Goal: Task Accomplishment & Management: Manage account settings

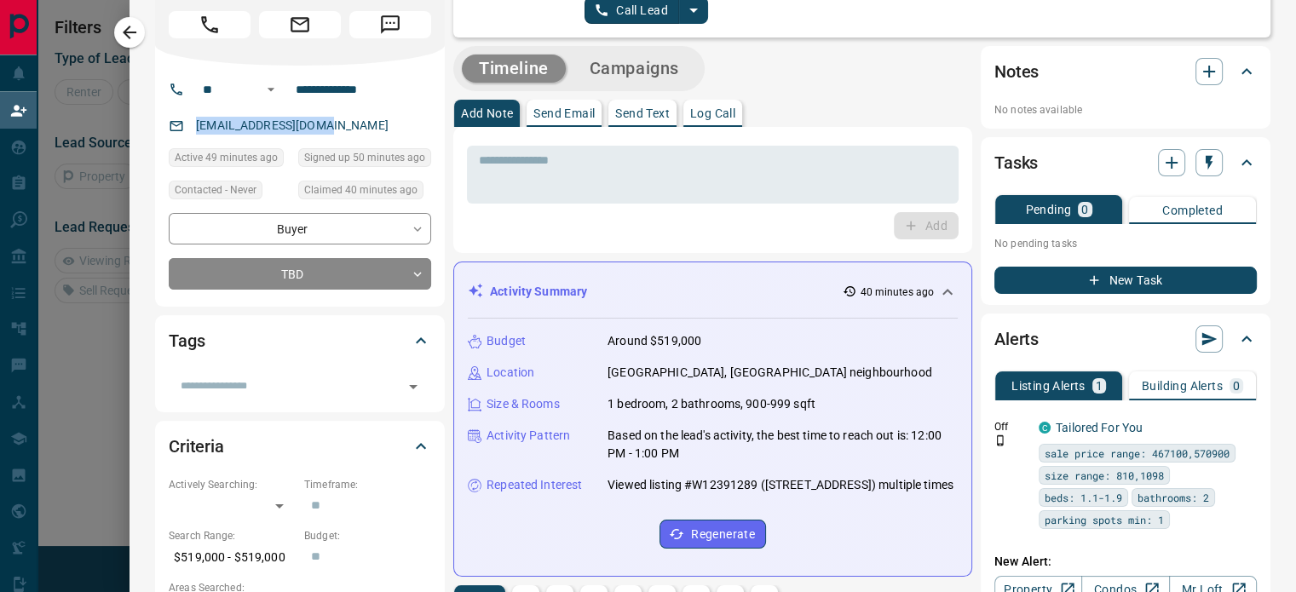
scroll to position [45, 0]
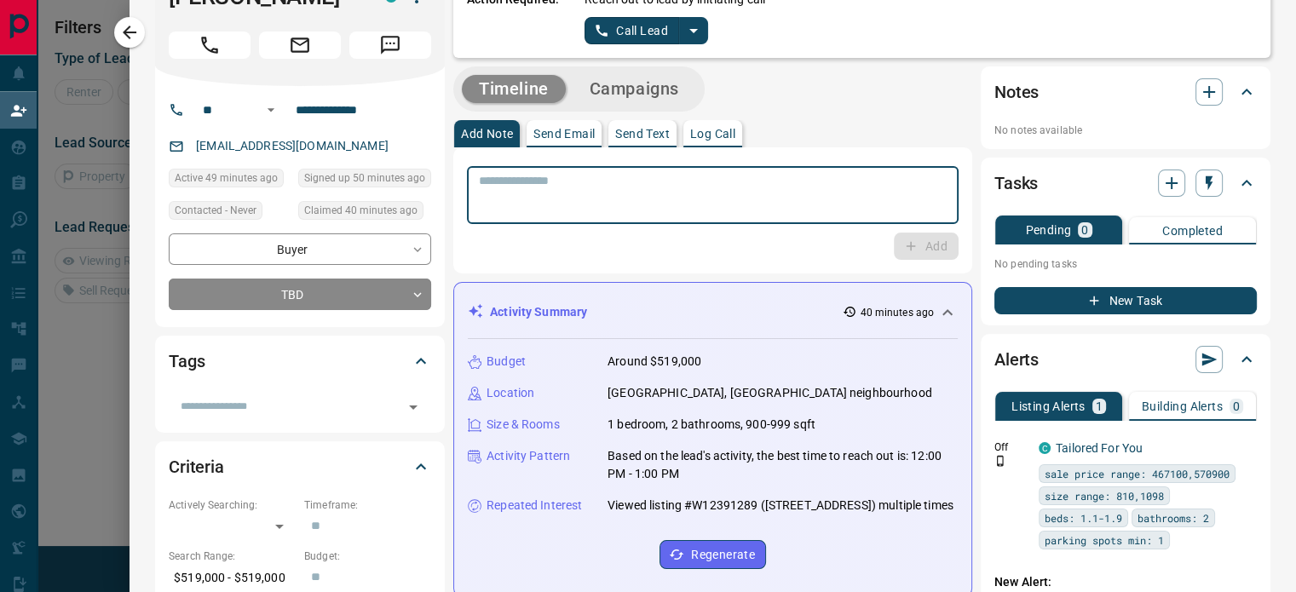
click at [666, 204] on textarea at bounding box center [713, 195] width 468 height 43
drag, startPoint x: 873, startPoint y: 178, endPoint x: 438, endPoint y: 189, distance: 435.6
type textarea "**********"
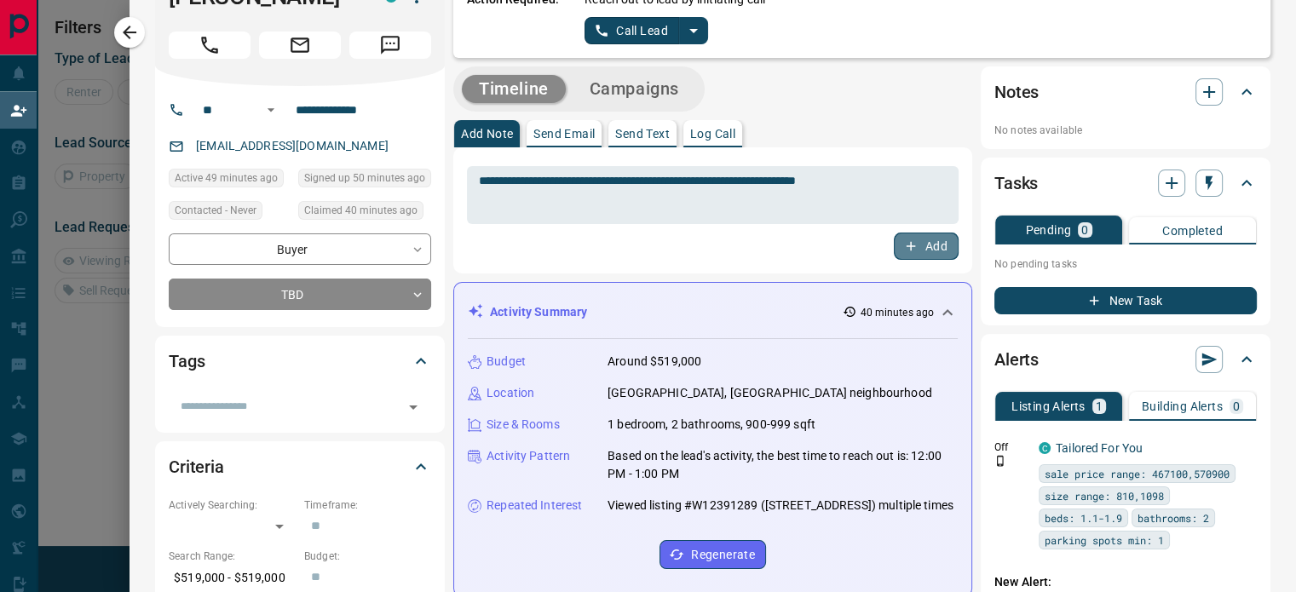
click at [919, 245] on button "Add" at bounding box center [926, 246] width 65 height 27
click at [713, 135] on p "Log Call" at bounding box center [712, 134] width 45 height 12
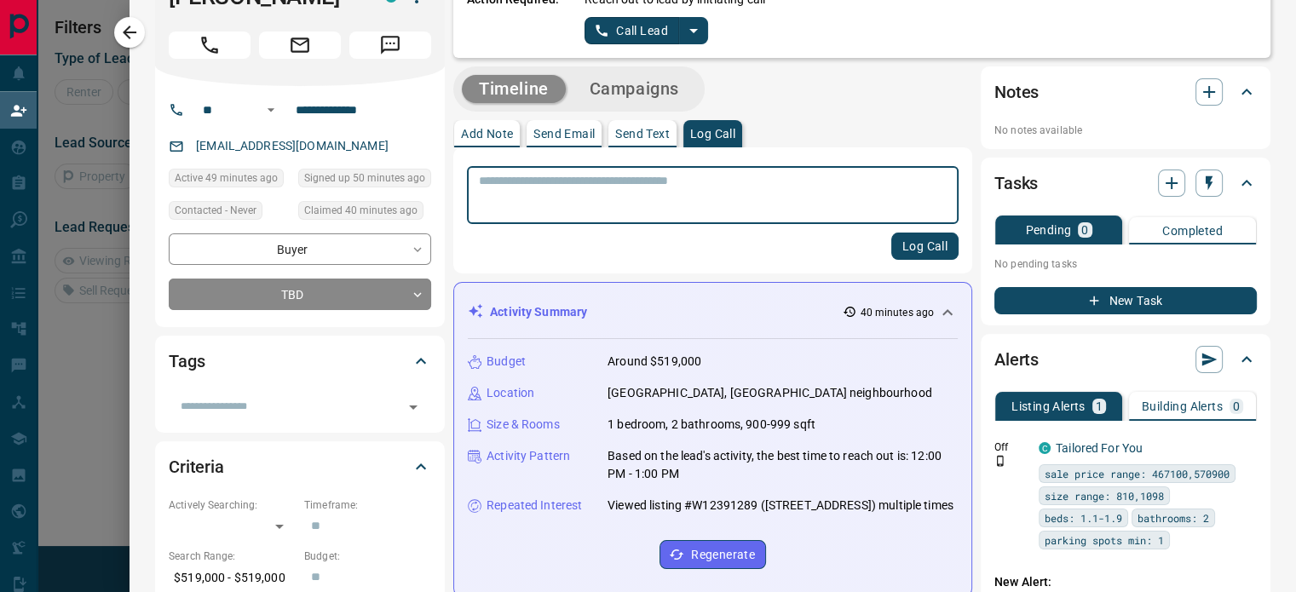
click at [688, 204] on textarea at bounding box center [713, 195] width 468 height 43
type textarea "**********"
click at [902, 249] on button "Log Call" at bounding box center [924, 246] width 67 height 27
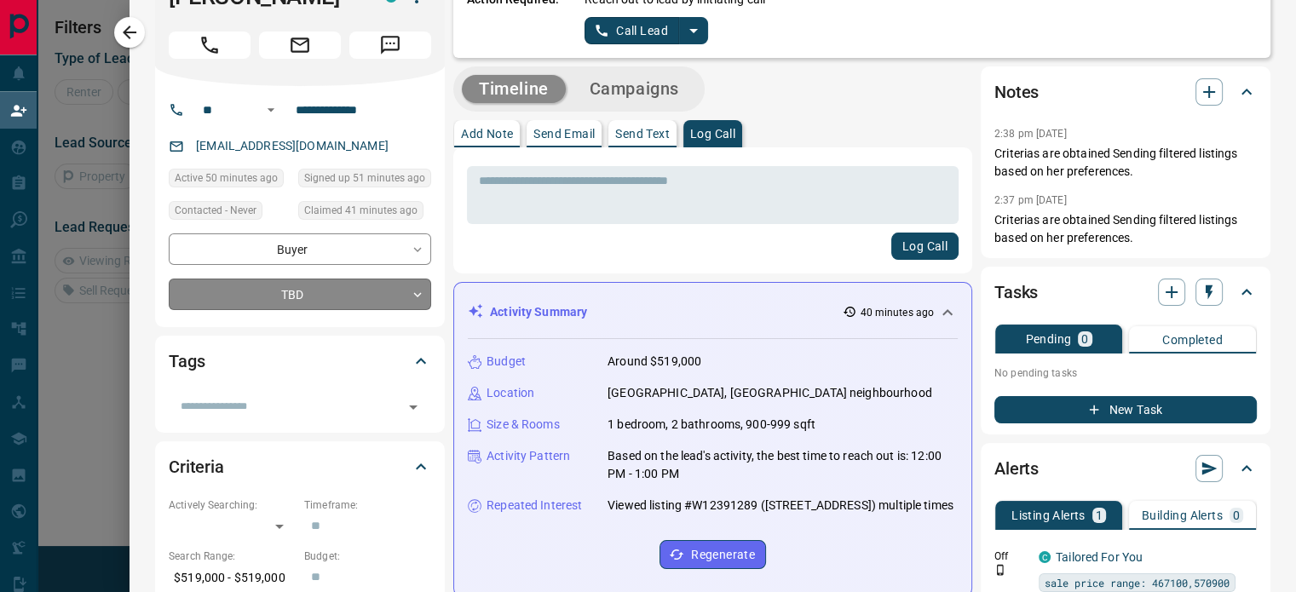
click at [407, 296] on body "**********" at bounding box center [648, 254] width 1296 height 508
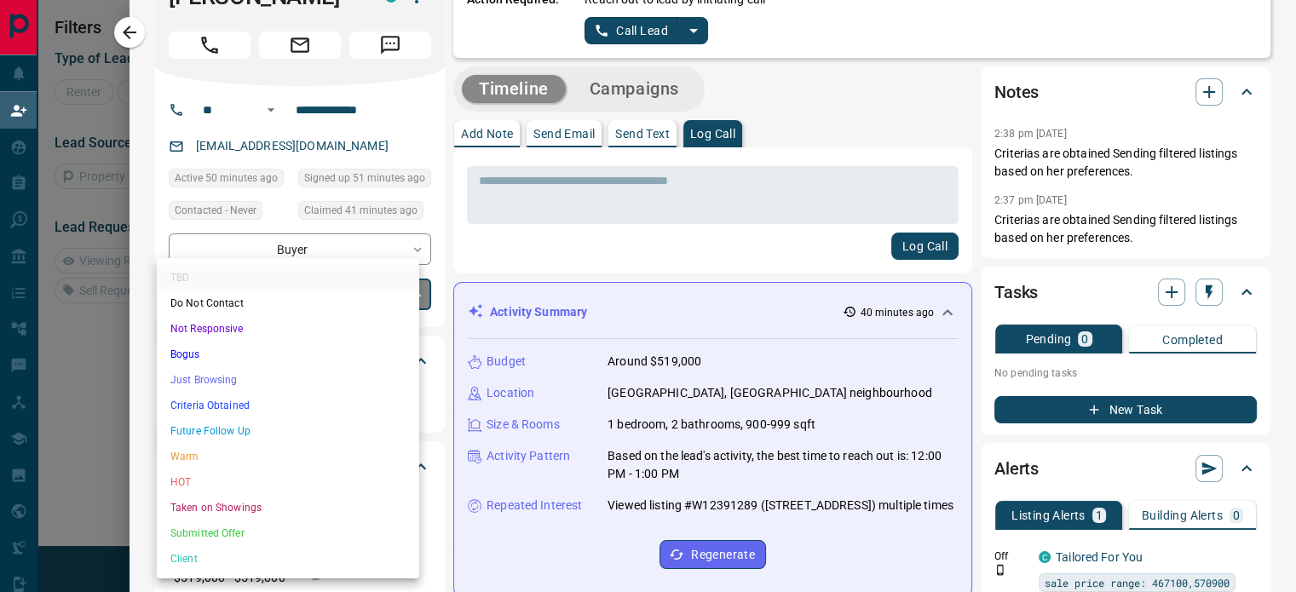
click at [222, 408] on li "Criteria Obtained" at bounding box center [288, 406] width 262 height 26
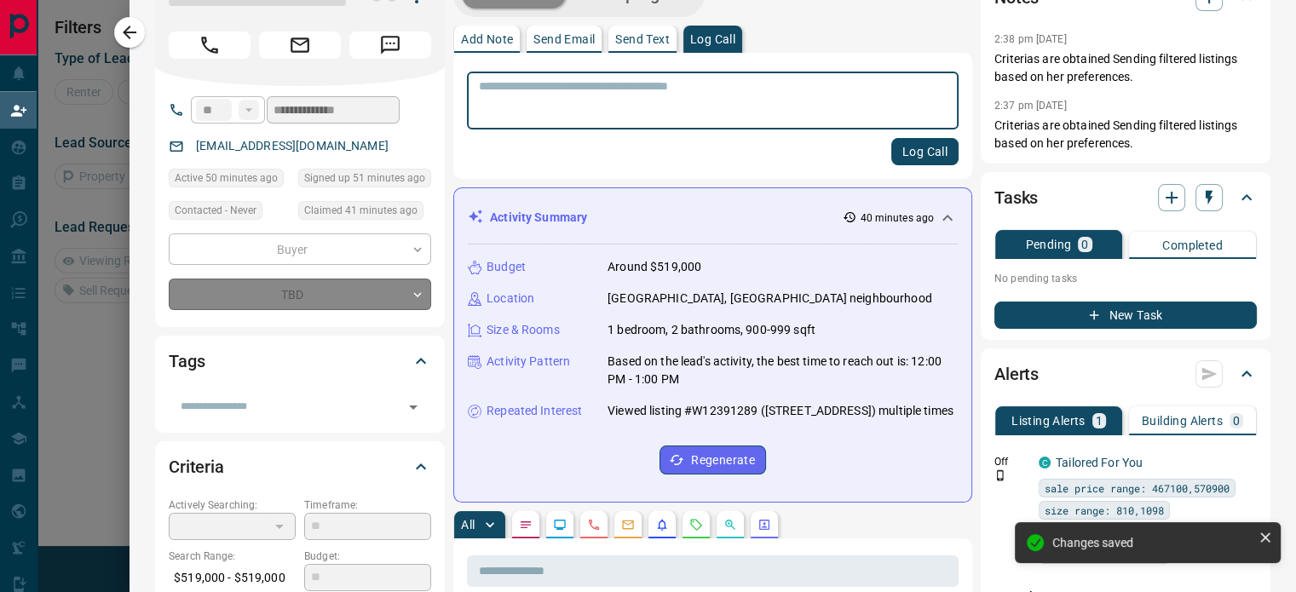
type input "*"
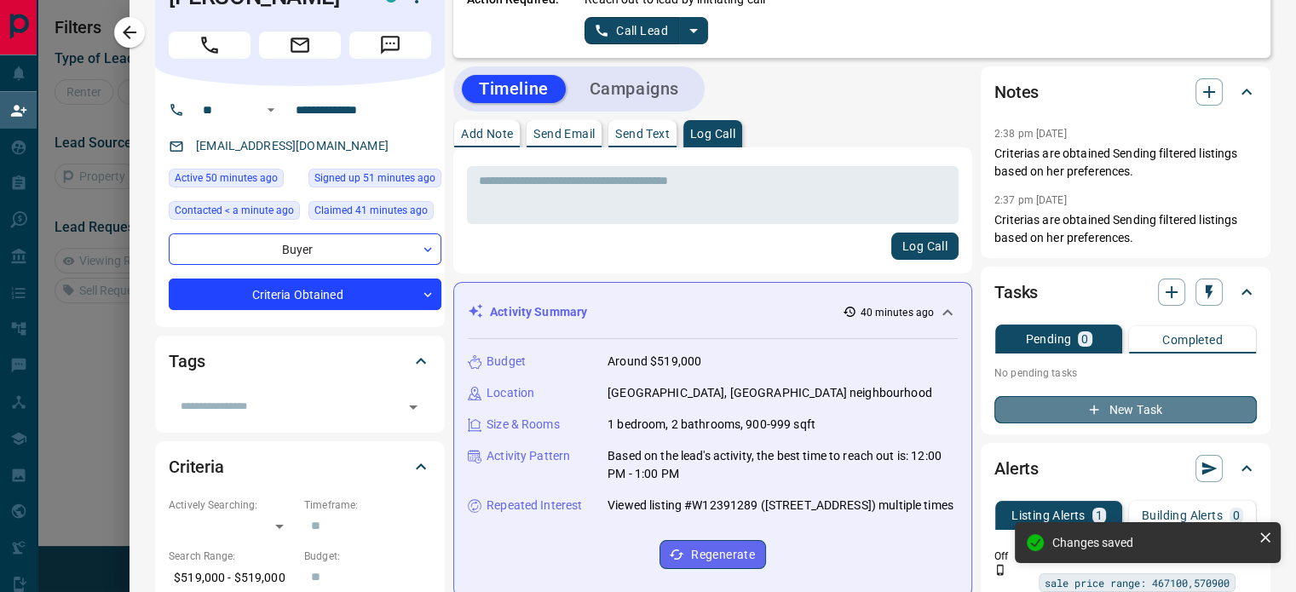
click at [1086, 409] on icon "button" at bounding box center [1093, 409] width 15 height 15
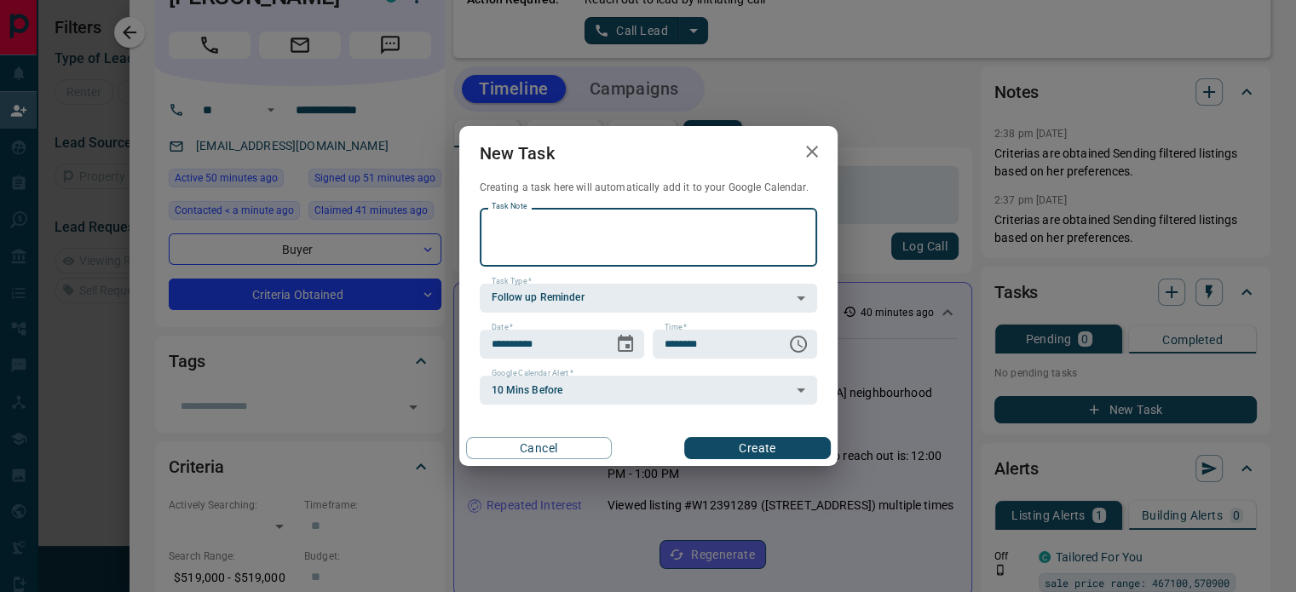
click at [654, 244] on textarea "Task Note" at bounding box center [649, 237] width 314 height 43
type textarea "**********"
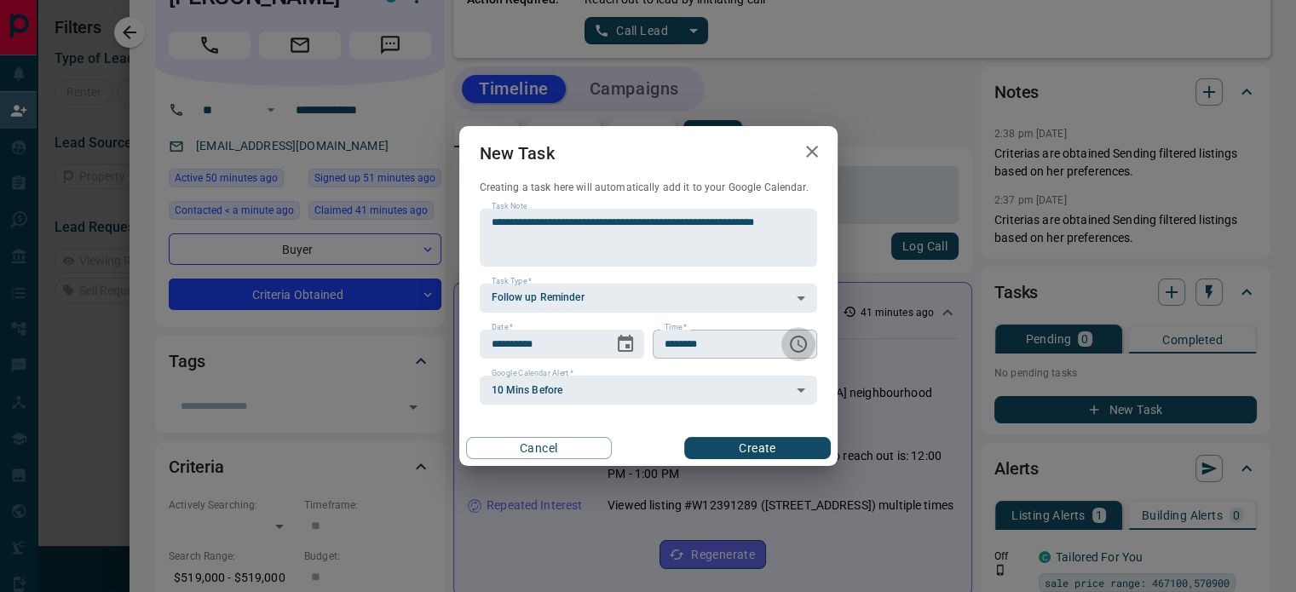
click at [801, 347] on icon "Choose time, selected time is 6:00 AM" at bounding box center [800, 344] width 5 height 8
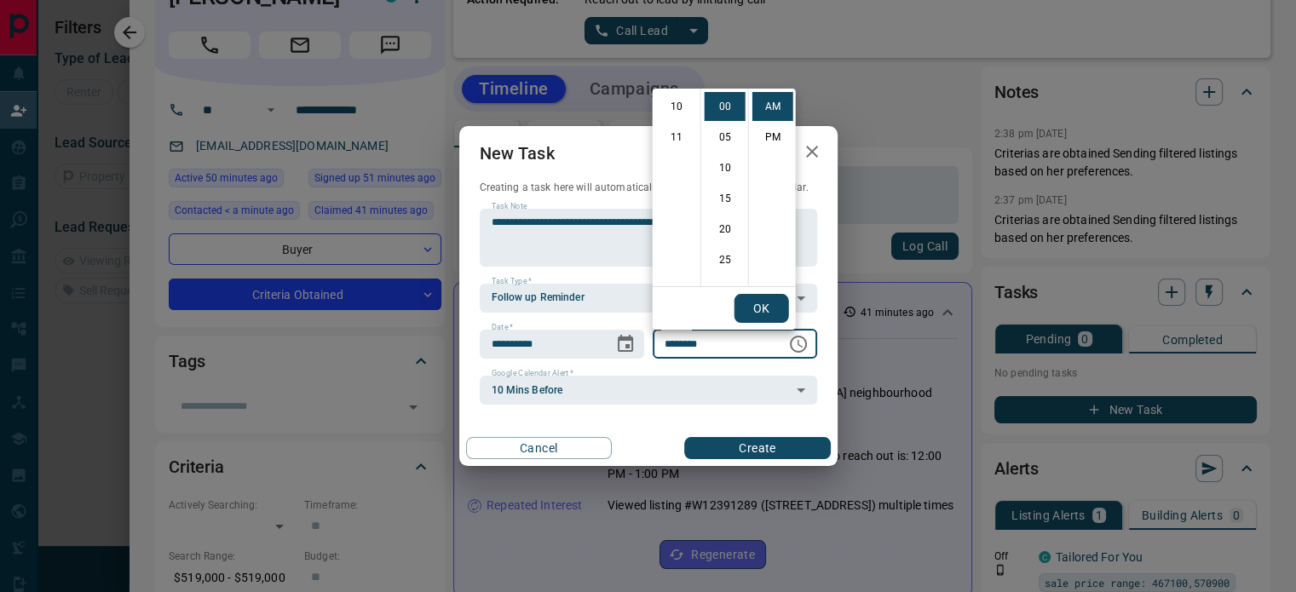
scroll to position [332, 0]
click at [764, 313] on button "OK" at bounding box center [762, 308] width 55 height 29
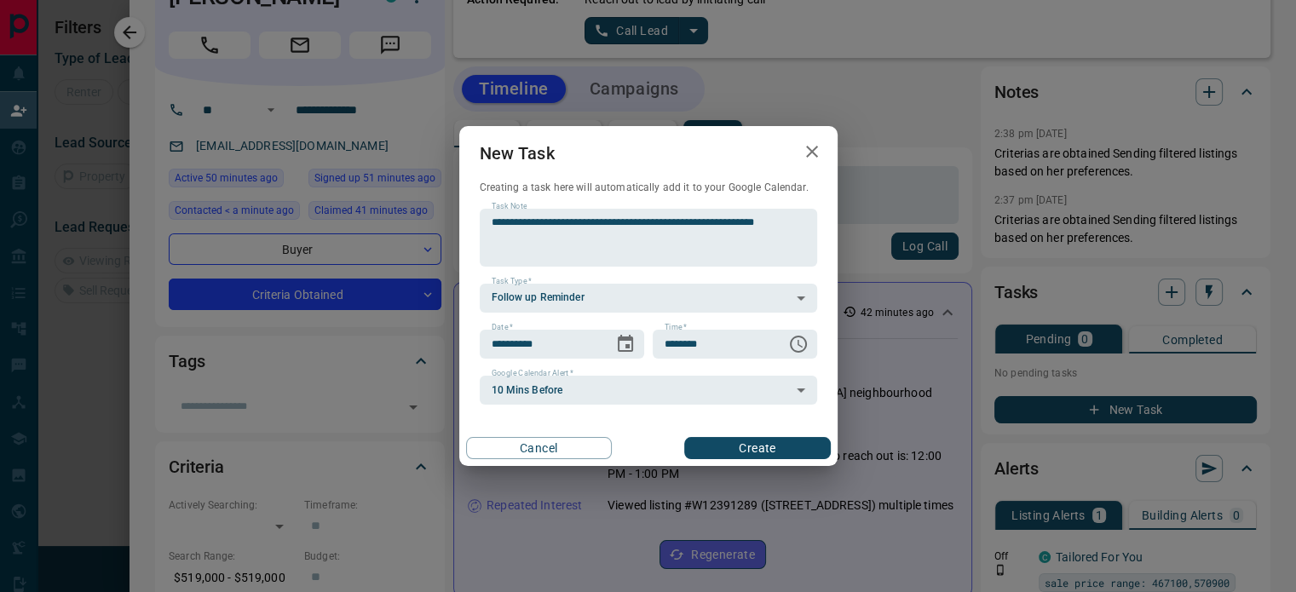
scroll to position [0, 0]
click at [803, 343] on icon "Choose time, selected time is 6:00 AM" at bounding box center [798, 344] width 20 height 20
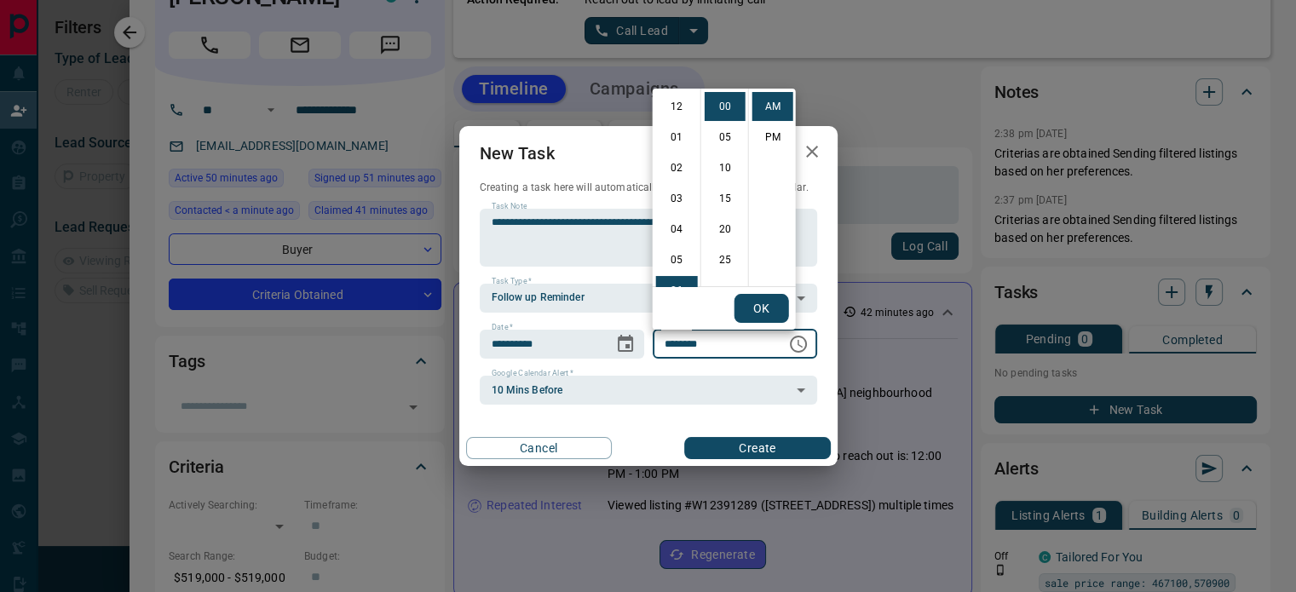
scroll to position [184, 0]
click at [673, 259] on li "11" at bounding box center [676, 259] width 41 height 29
type input "********"
click at [761, 304] on button "OK" at bounding box center [762, 308] width 55 height 29
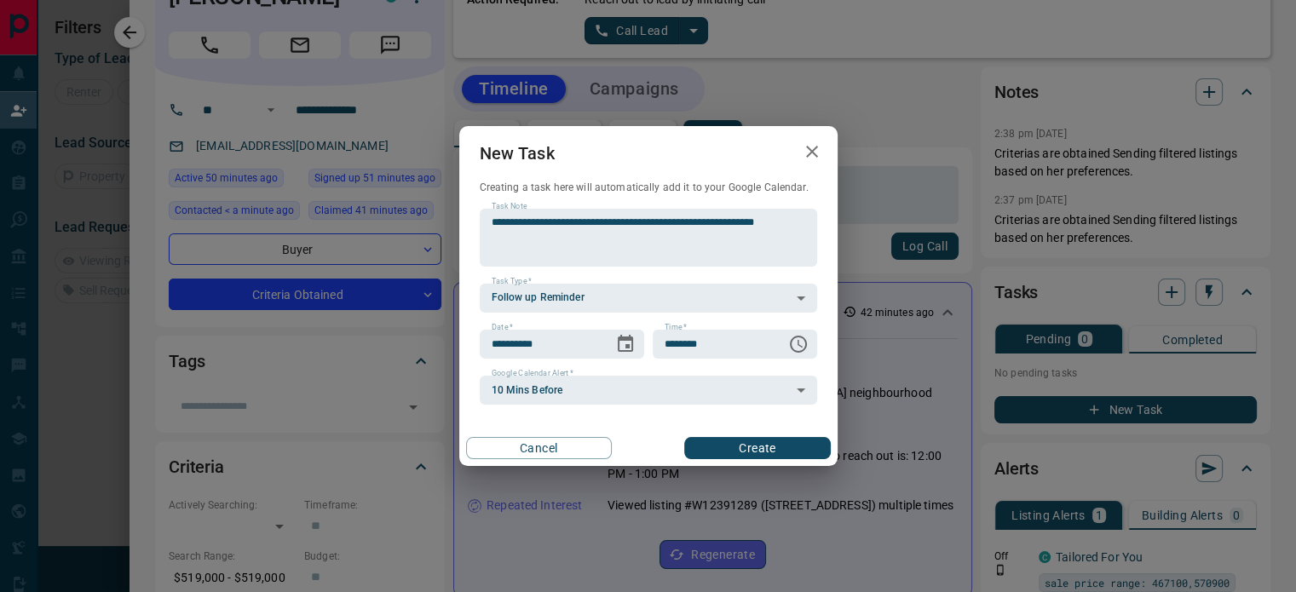
click at [738, 448] on button "Create" at bounding box center [757, 448] width 146 height 22
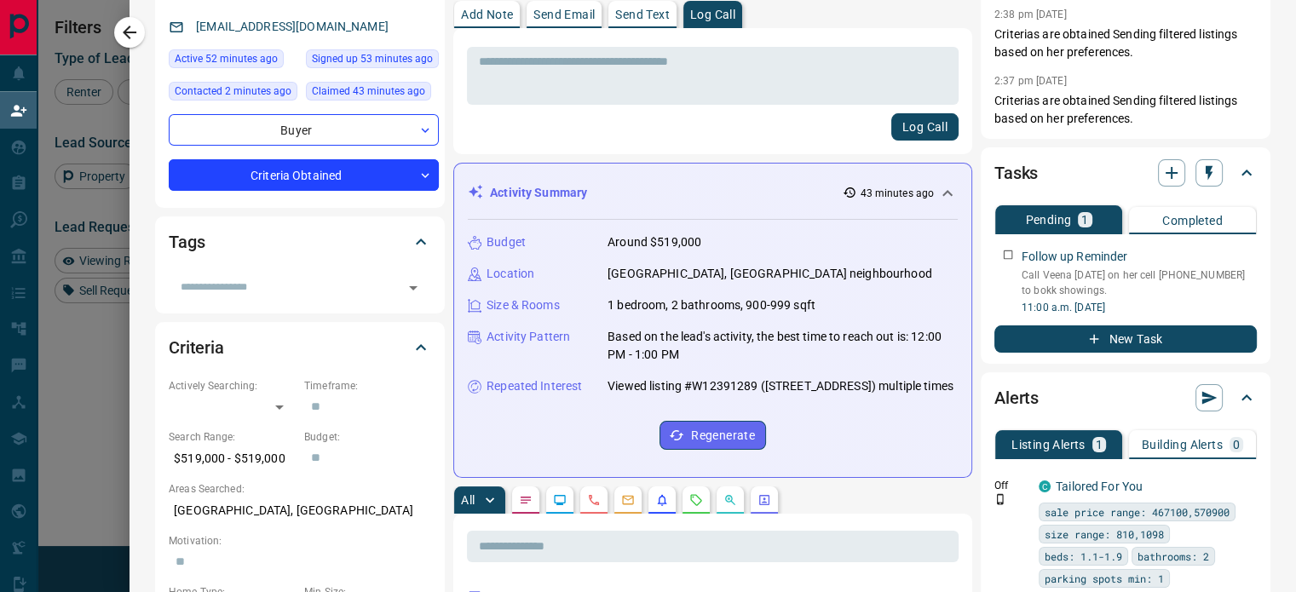
scroll to position [167, 0]
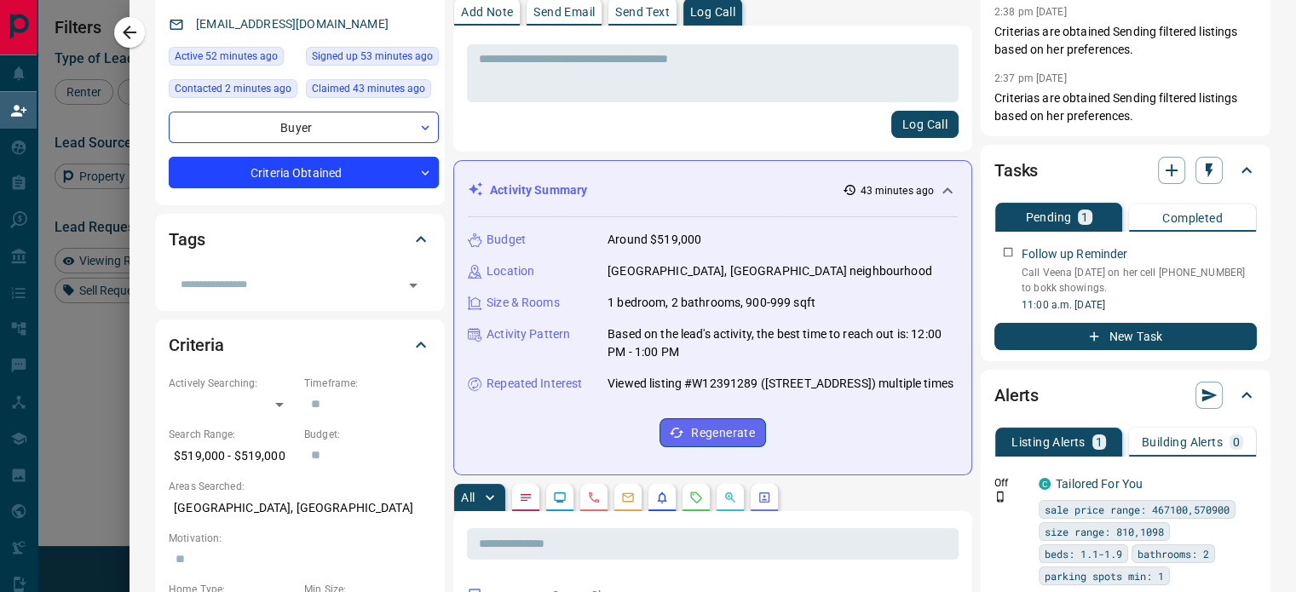
click at [703, 384] on p "Viewed listing #W12391289 ([STREET_ADDRESS]) multiple times" at bounding box center [781, 384] width 346 height 18
click at [791, 385] on p "Viewed listing #W12391289 ([STREET_ADDRESS]) multiple times" at bounding box center [781, 384] width 346 height 18
drag, startPoint x: 791, startPoint y: 385, endPoint x: 927, endPoint y: 384, distance: 136.3
click at [927, 384] on p "Viewed listing #W12391289 ([STREET_ADDRESS]) multiple times" at bounding box center [781, 384] width 346 height 18
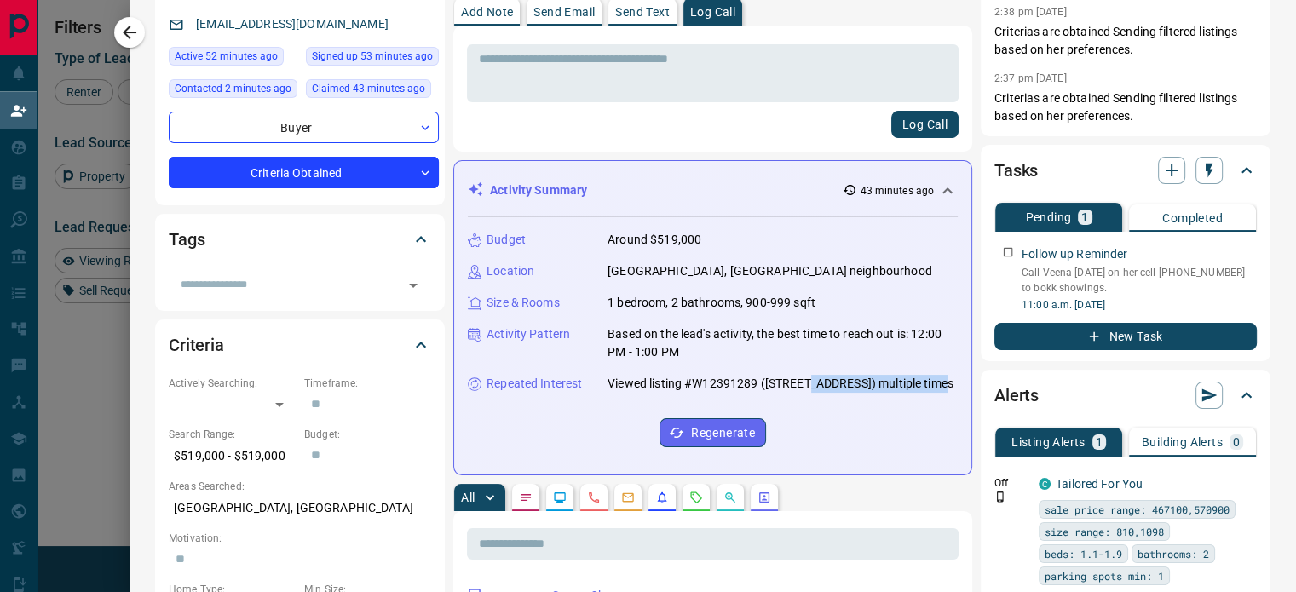
copy p "[STREET_ADDRESS]"
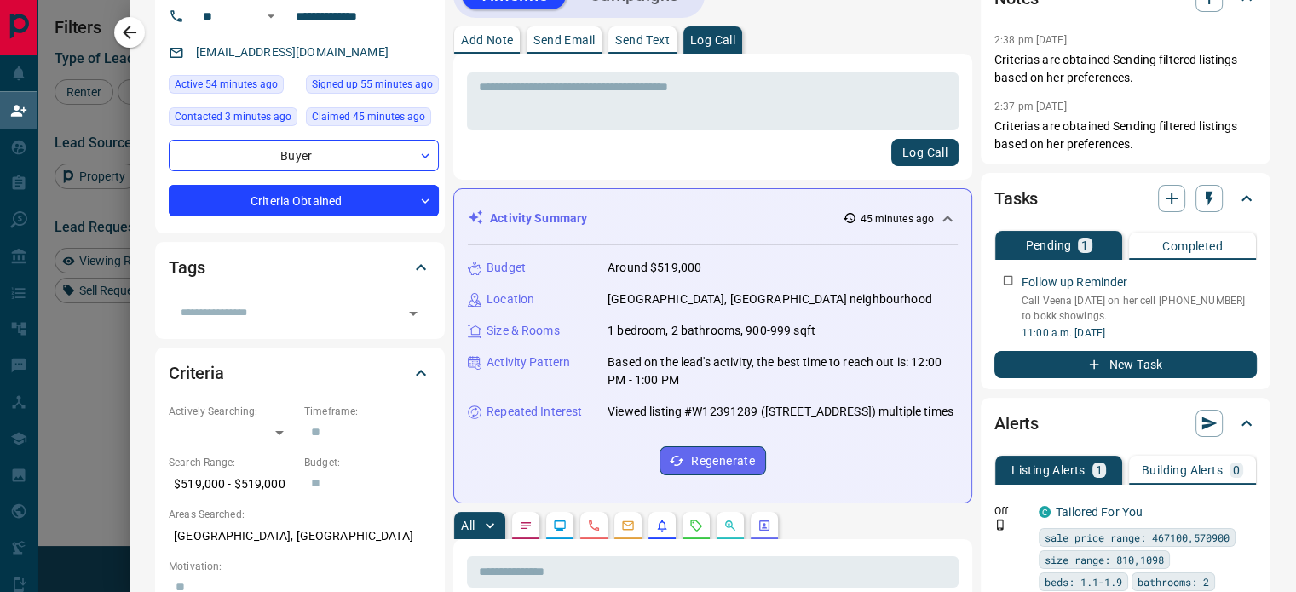
scroll to position [0, 0]
